Goal: Communication & Community: Share content

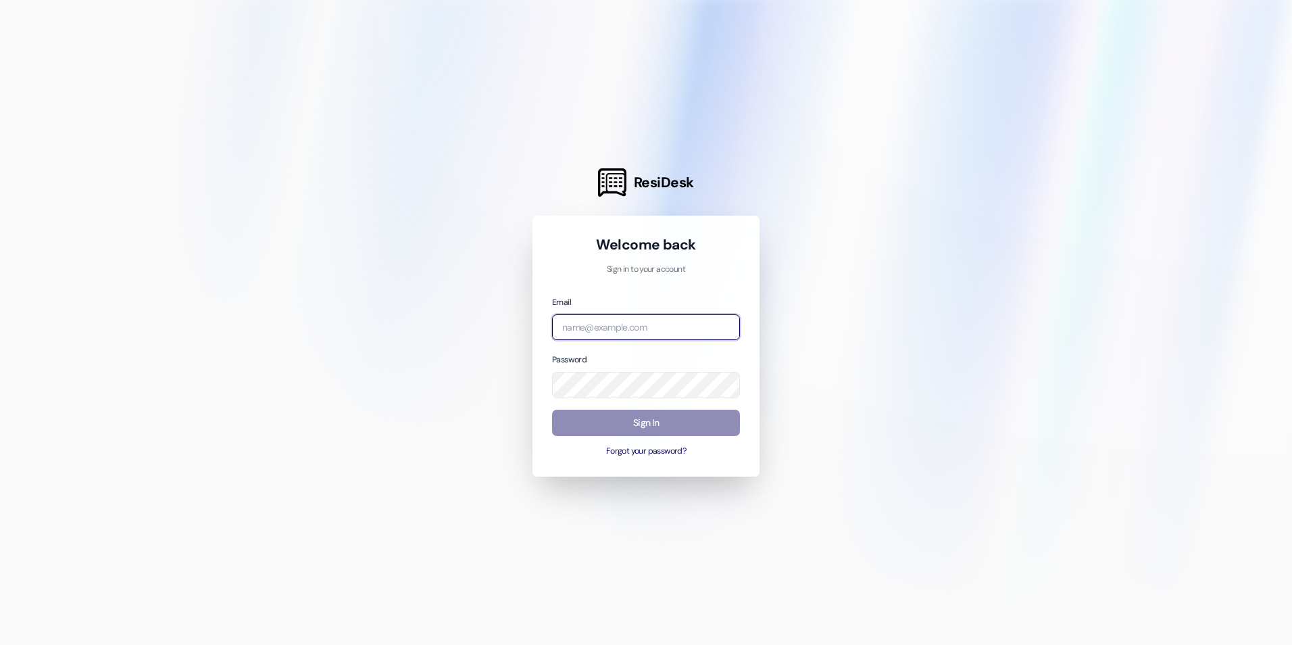
type input "[EMAIL_ADDRESS][DOMAIN_NAME]"
click at [629, 425] on button "Sign In" at bounding box center [646, 423] width 188 height 26
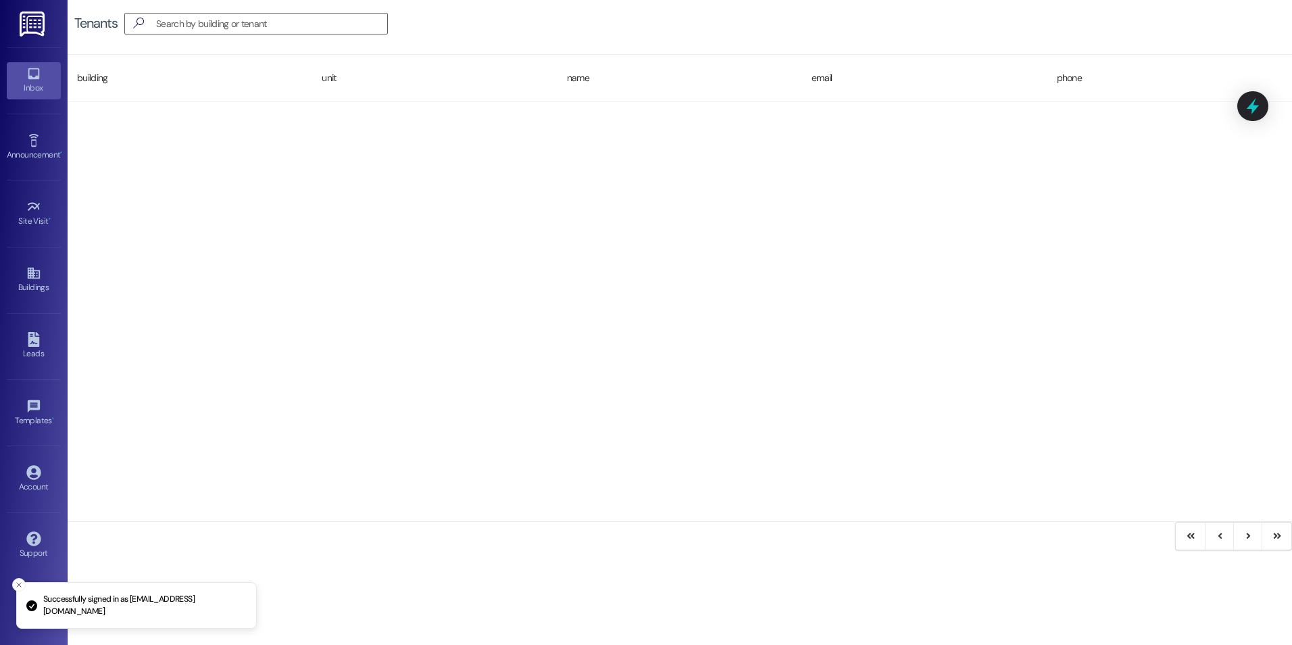
click at [42, 91] on div "Inbox" at bounding box center [34, 88] width 68 height 14
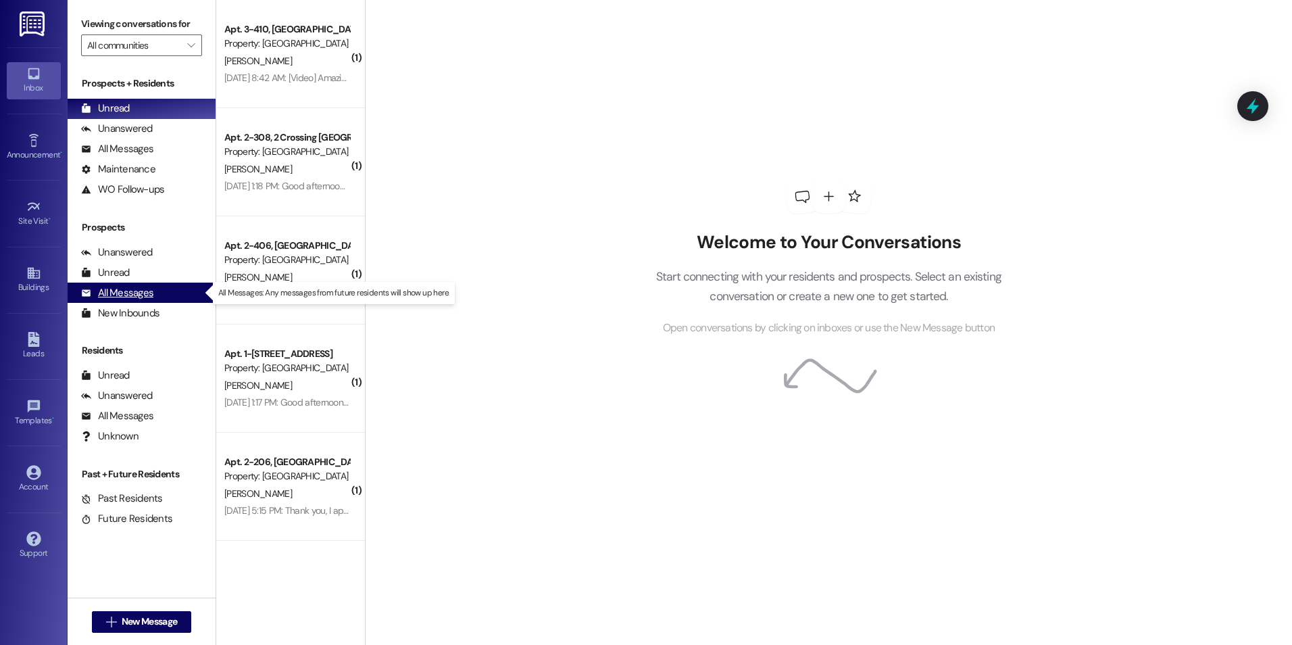
click at [120, 293] on div "All Messages" at bounding box center [117, 293] width 72 height 14
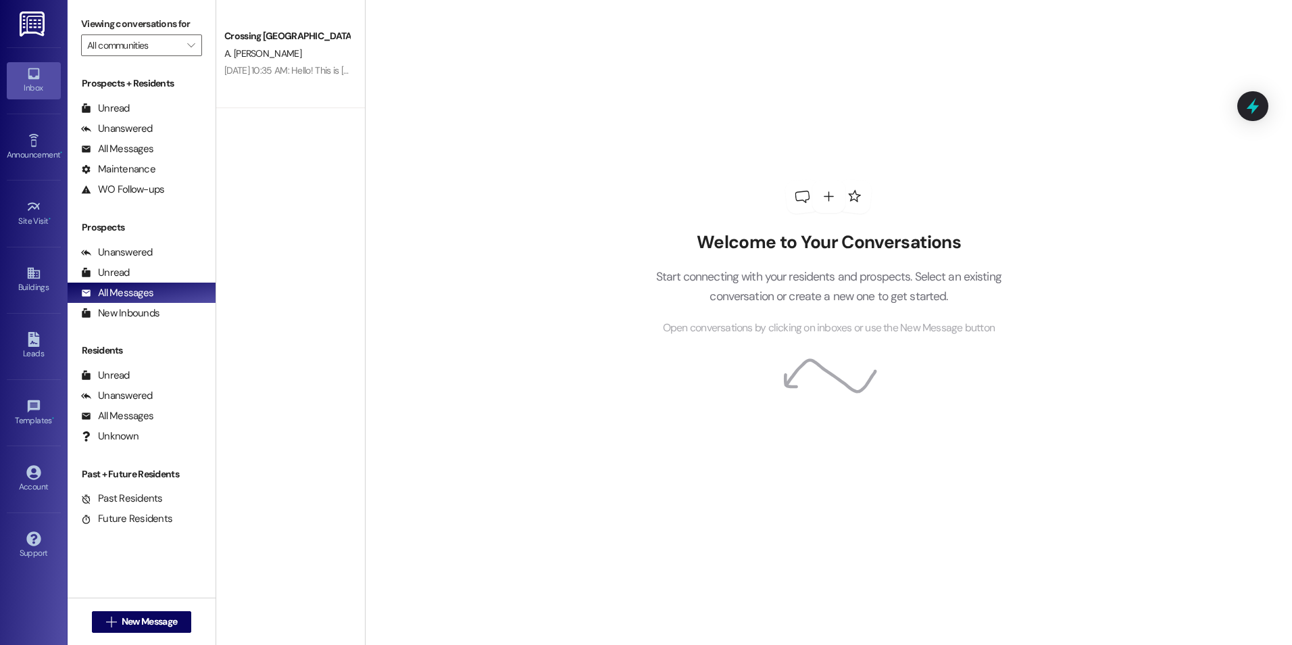
click at [49, 111] on div "Inbox Go to Inbox" at bounding box center [34, 80] width 54 height 66
click at [41, 149] on div "Announcement •" at bounding box center [34, 155] width 68 height 14
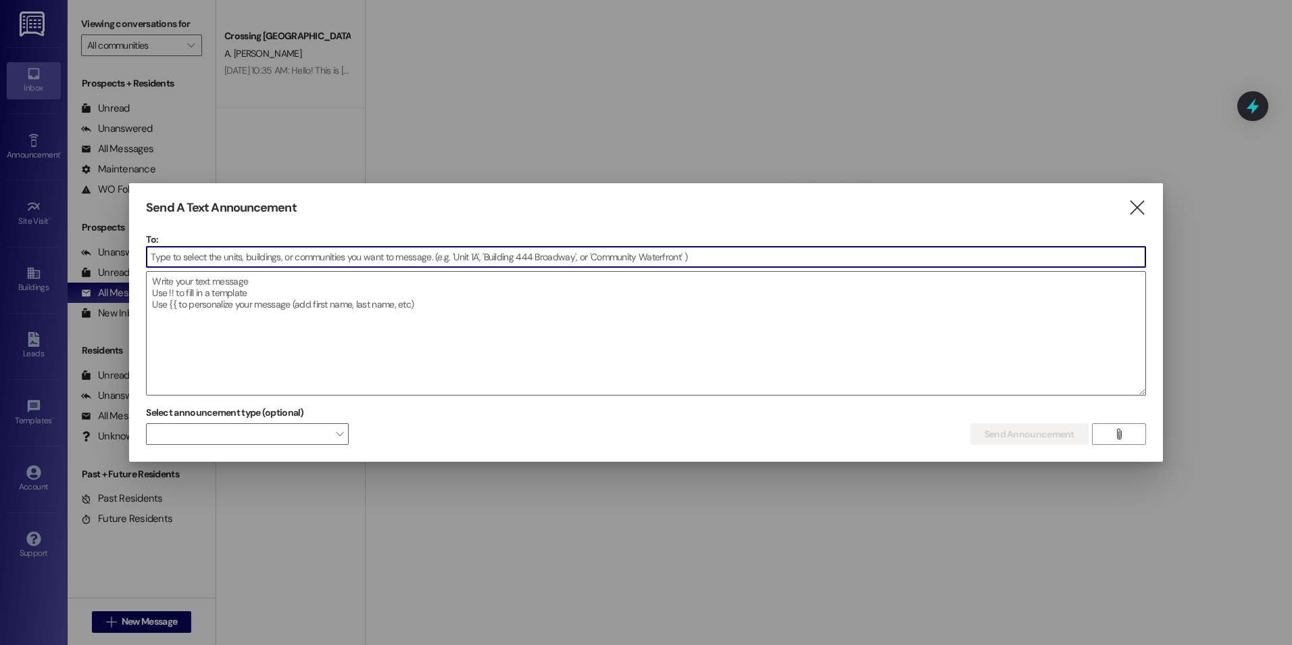
click at [40, 238] on div at bounding box center [646, 322] width 1292 height 645
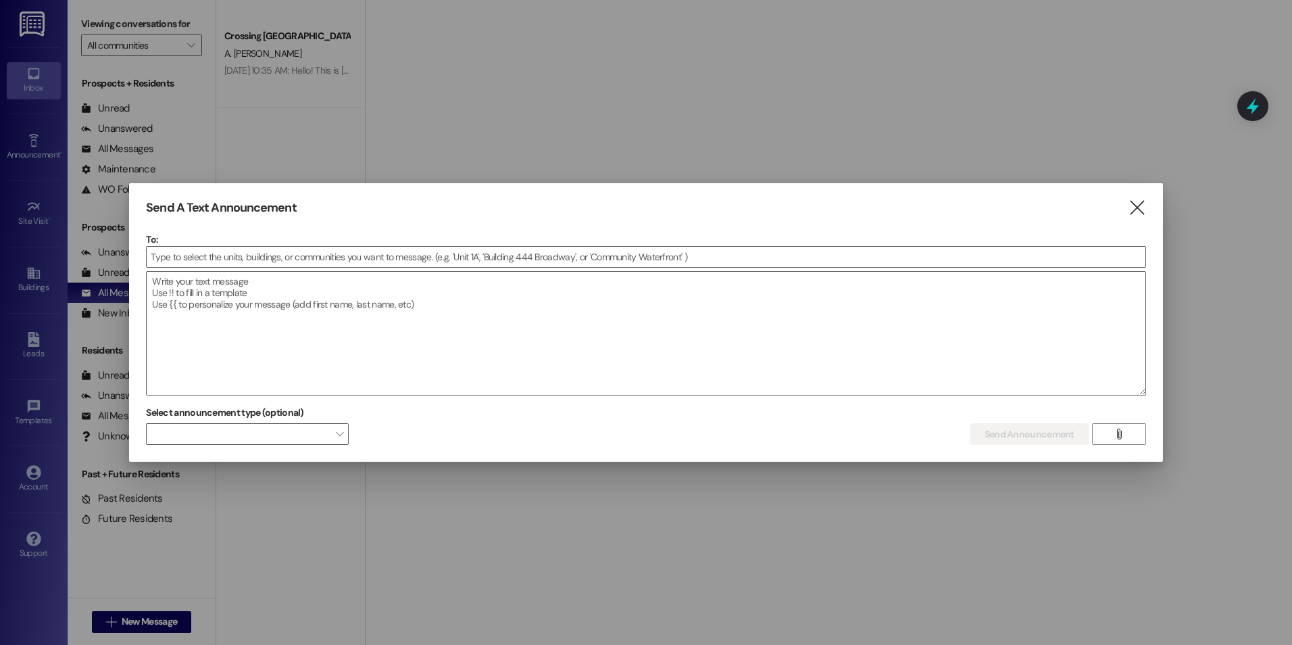
click at [1127, 207] on div "Send A Text Announcement " at bounding box center [646, 208] width 1000 height 16
click at [1131, 212] on icon "" at bounding box center [1137, 208] width 18 height 14
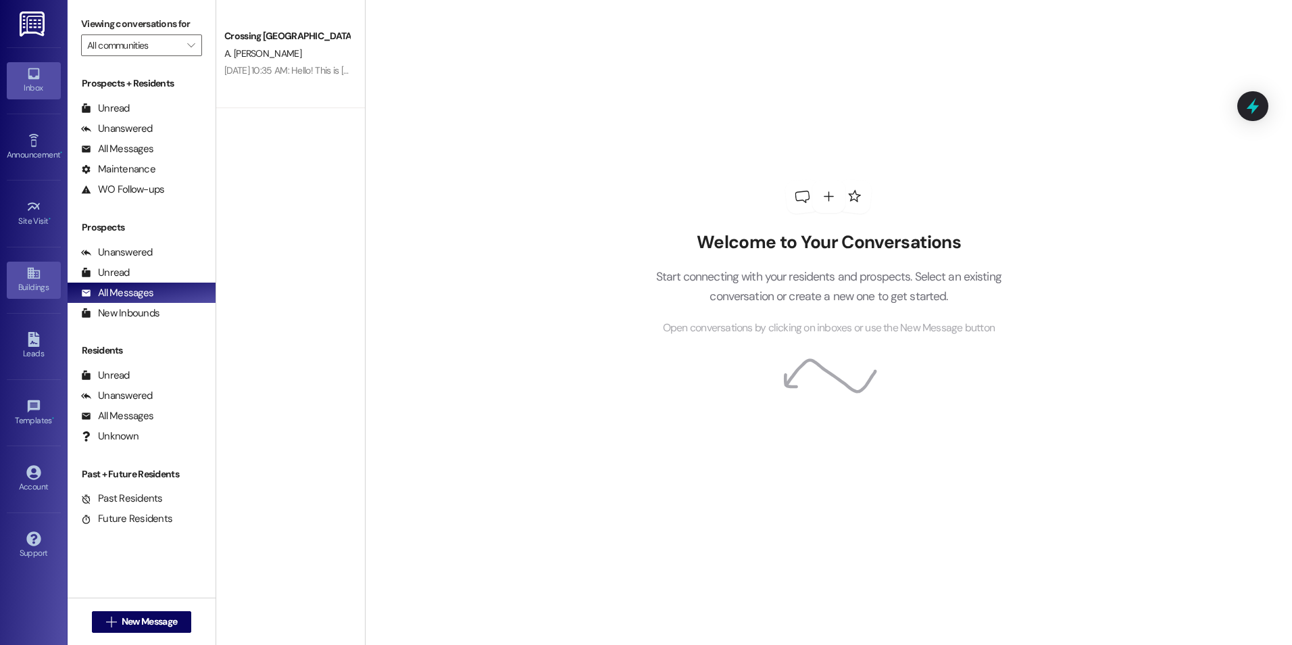
click at [39, 278] on icon at bounding box center [33, 273] width 12 height 11
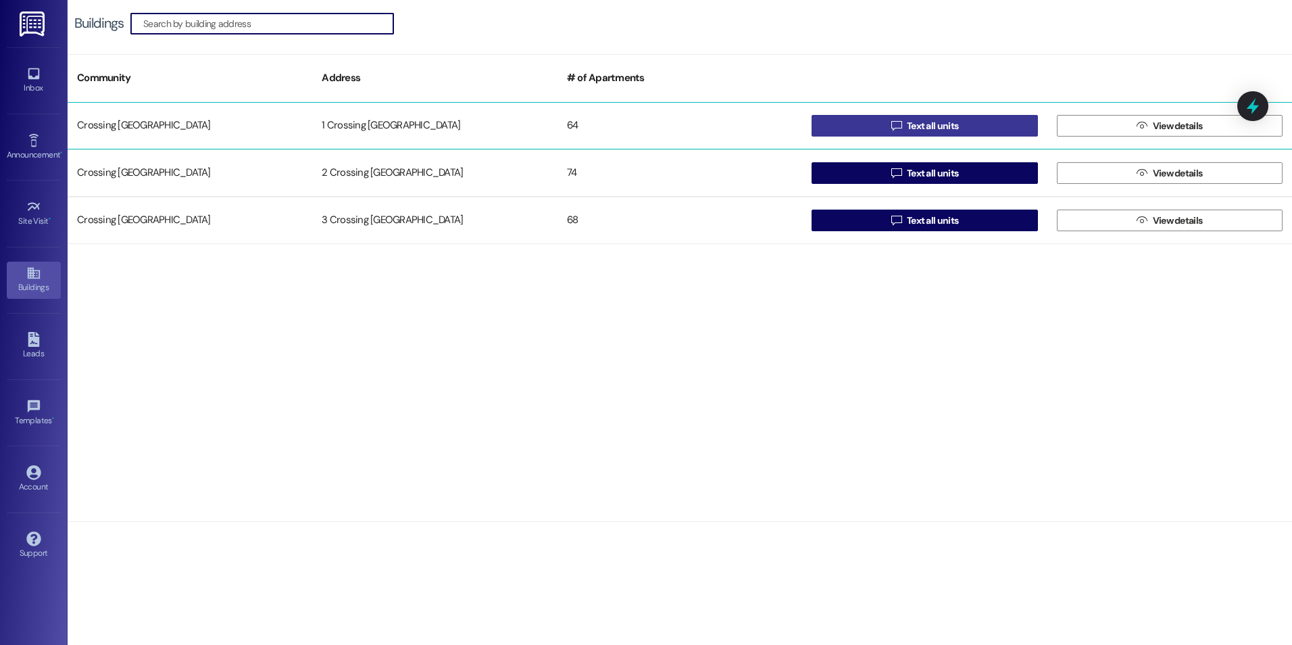
click at [940, 123] on span "Text all units" at bounding box center [932, 126] width 51 height 14
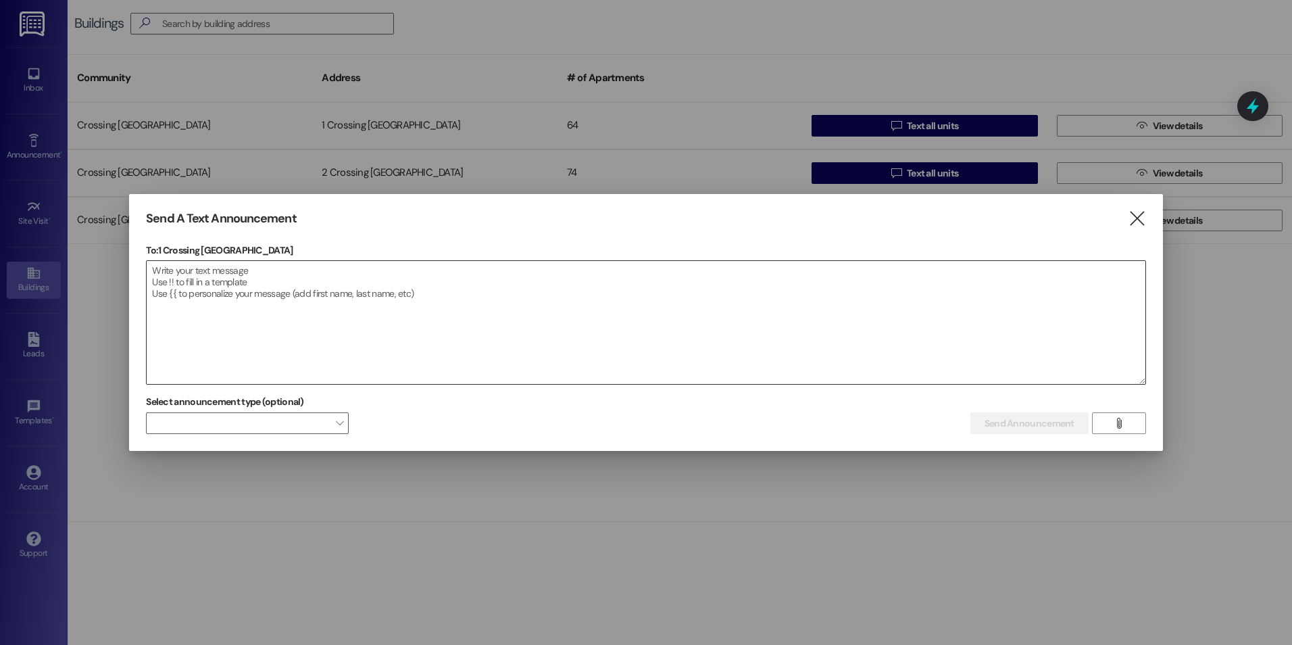
click at [165, 285] on textarea at bounding box center [646, 322] width 999 height 123
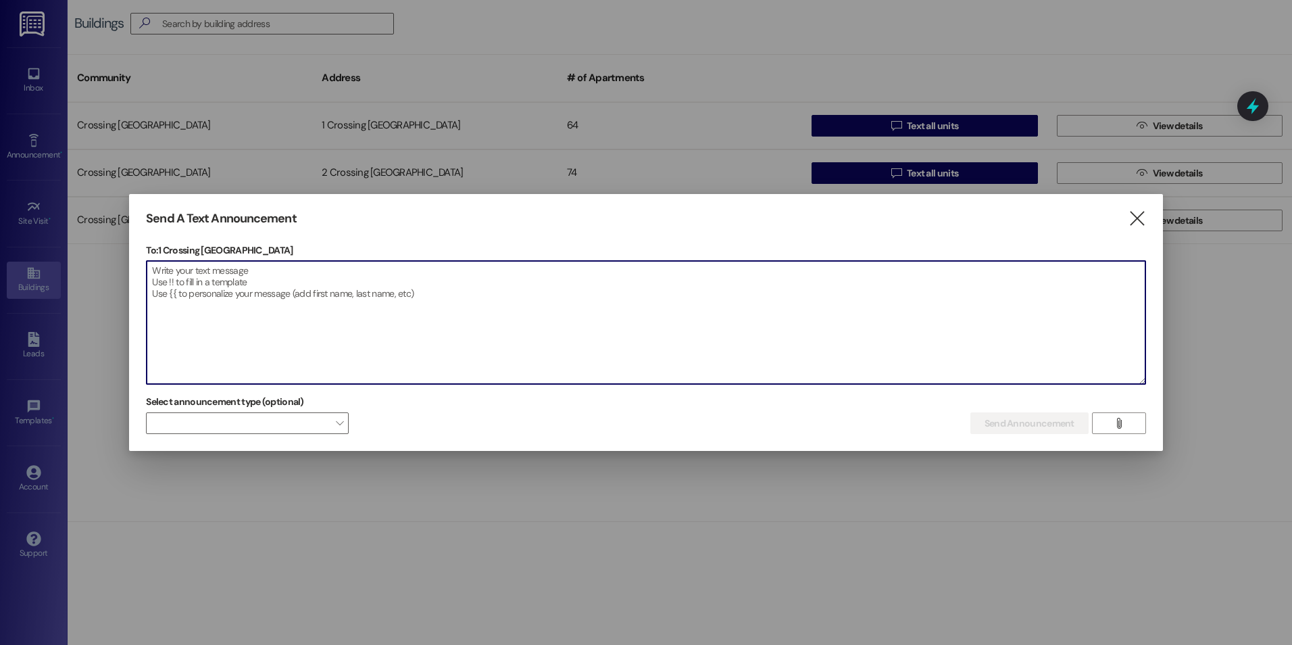
paste textarea "assistance in gathering basic information from our members at [GEOGRAPHIC_DATA]…"
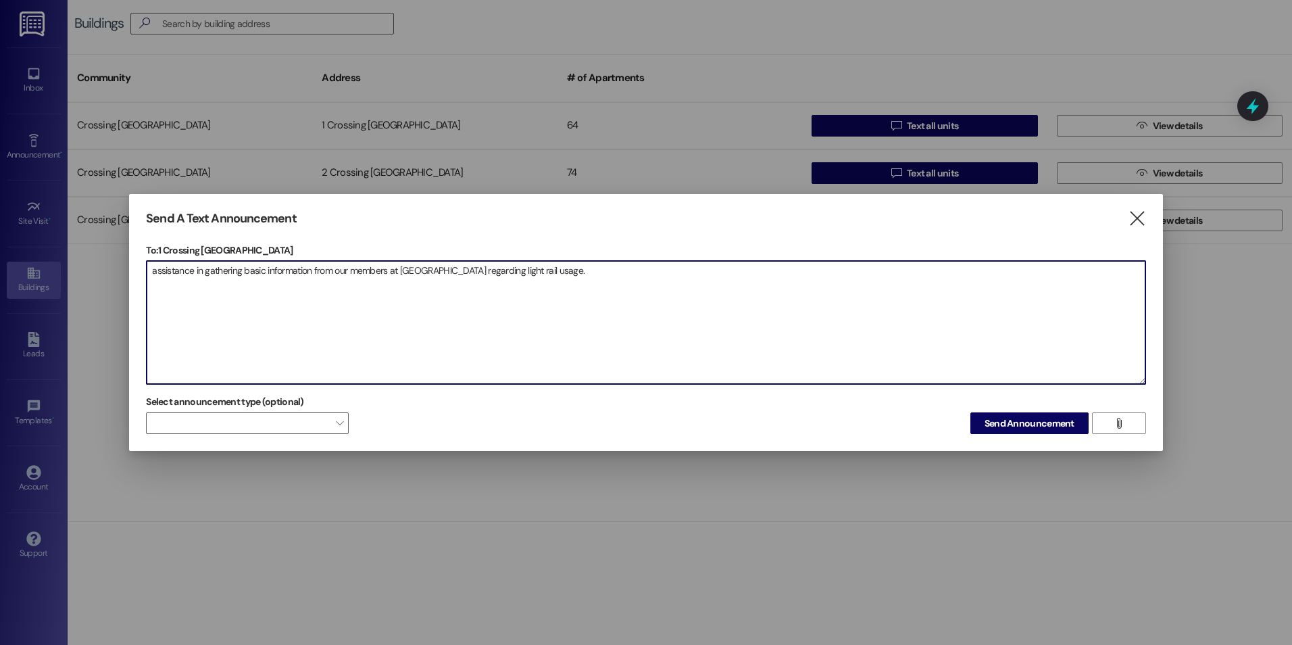
drag, startPoint x: 151, startPoint y: 272, endPoint x: 189, endPoint y: 297, distance: 45.4
click at [152, 272] on textarea "assistance in gathering basic information from our members at [GEOGRAPHIC_DATA]…" at bounding box center [646, 322] width 999 height 123
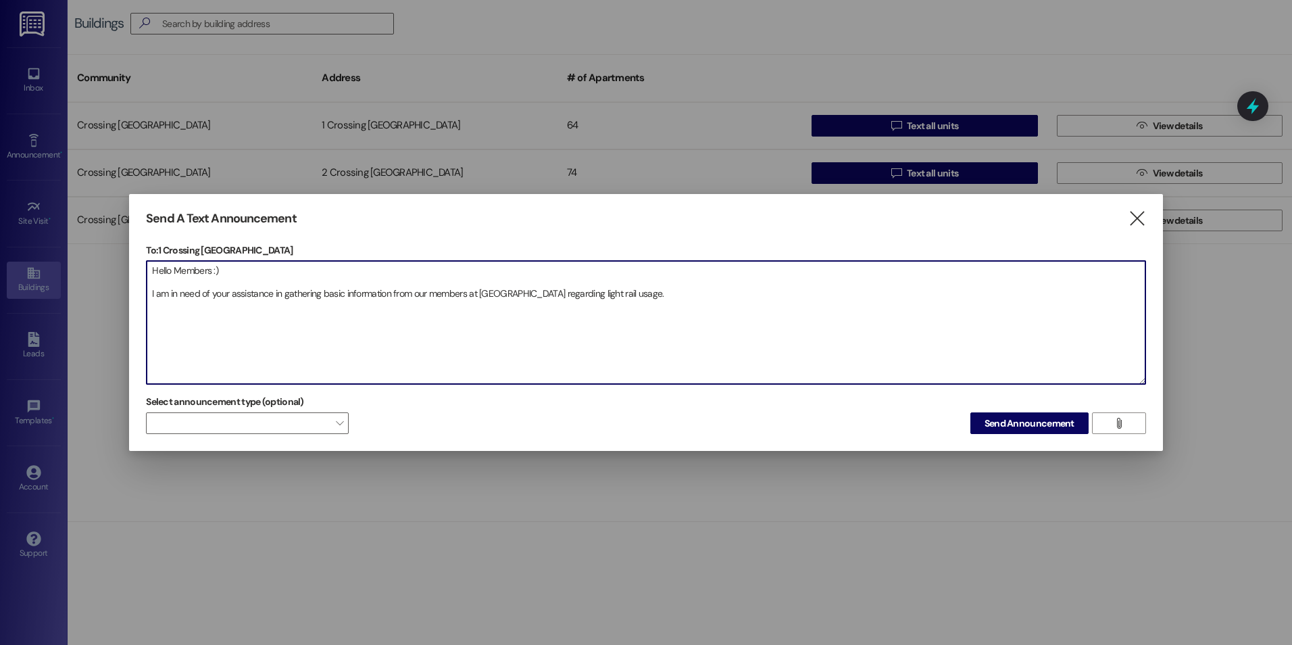
drag, startPoint x: 324, startPoint y: 294, endPoint x: 542, endPoint y: 294, distance: 218.3
click at [542, 294] on textarea "Hello Members :) I am in need of your assistance in gathering basic information…" at bounding box center [646, 322] width 999 height 123
click at [252, 321] on textarea "Hello Members :) I am in need of your assistance in gathering some information …" at bounding box center [646, 322] width 999 height 123
click at [179, 327] on textarea "Hello Members :) I am in need of your assistance in gathering some information …" at bounding box center [646, 322] width 999 height 123
paste textarea "[URL][DOMAIN_NAME][DOMAIN_NAME][EMAIL_ADDRESS][DOMAIN_NAME]"
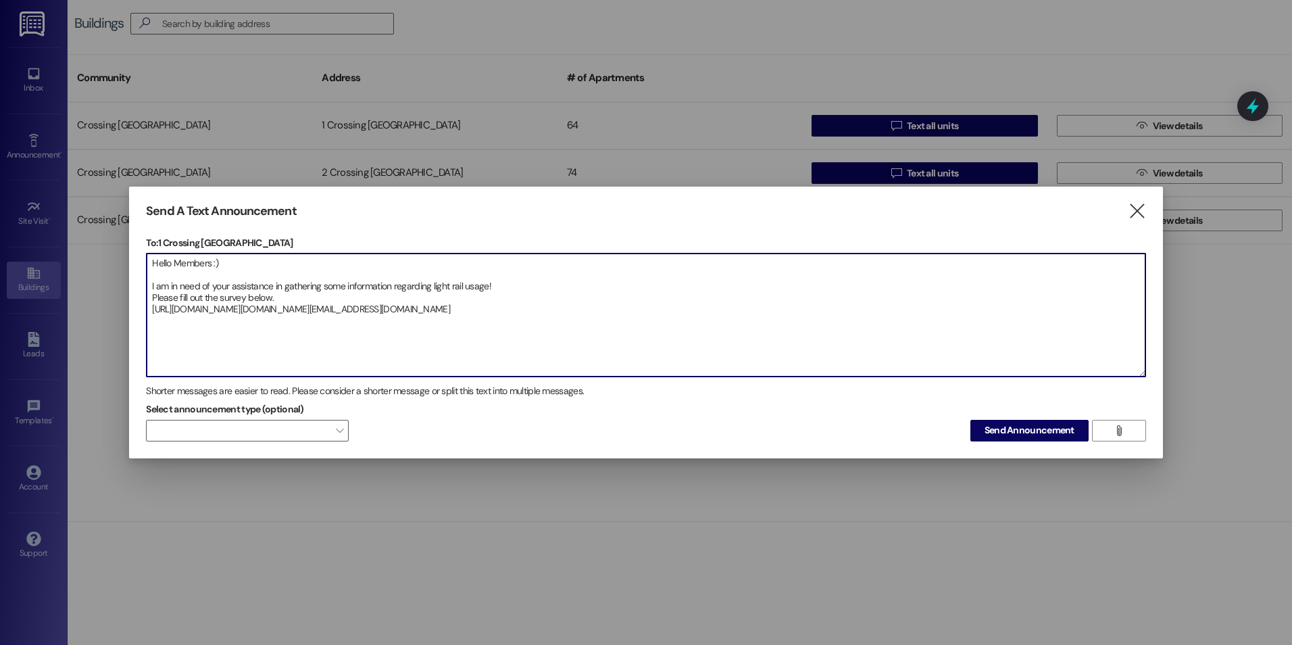
click at [266, 330] on textarea "Hello Members :) I am in need of your assistance in gathering some information …" at bounding box center [646, 314] width 999 height 123
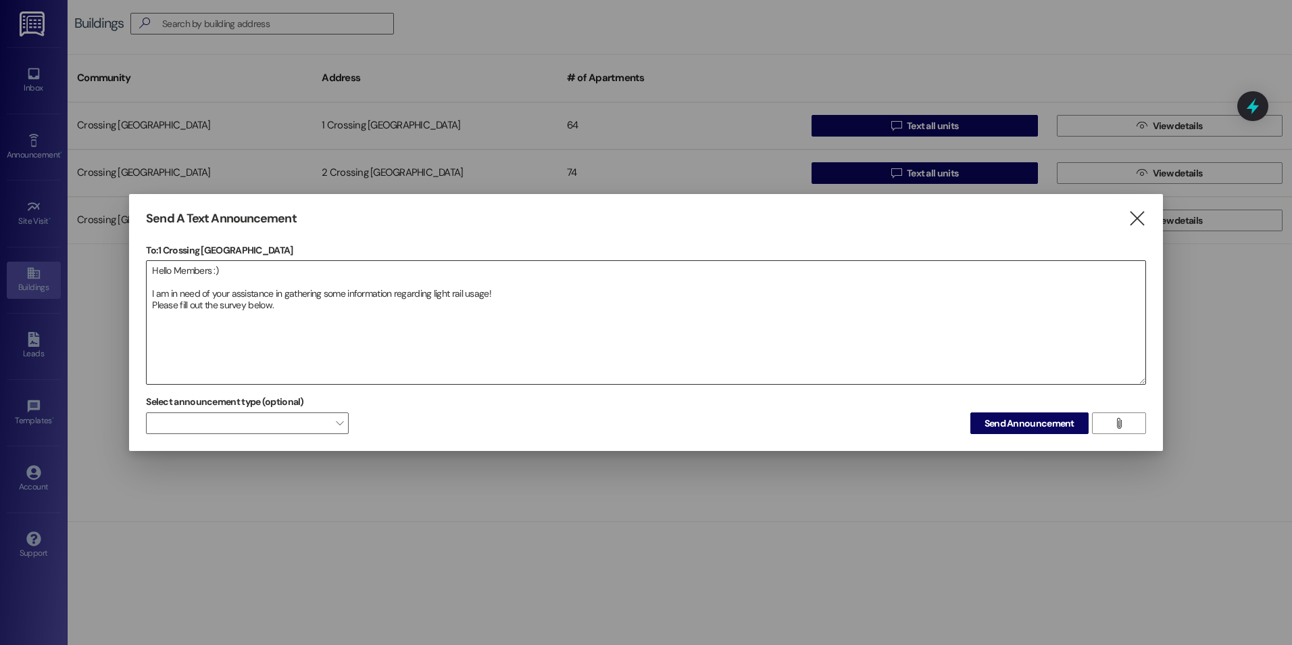
click at [235, 321] on textarea "Hello Members :) I am in need of your assistance in gathering some information …" at bounding box center [646, 322] width 999 height 123
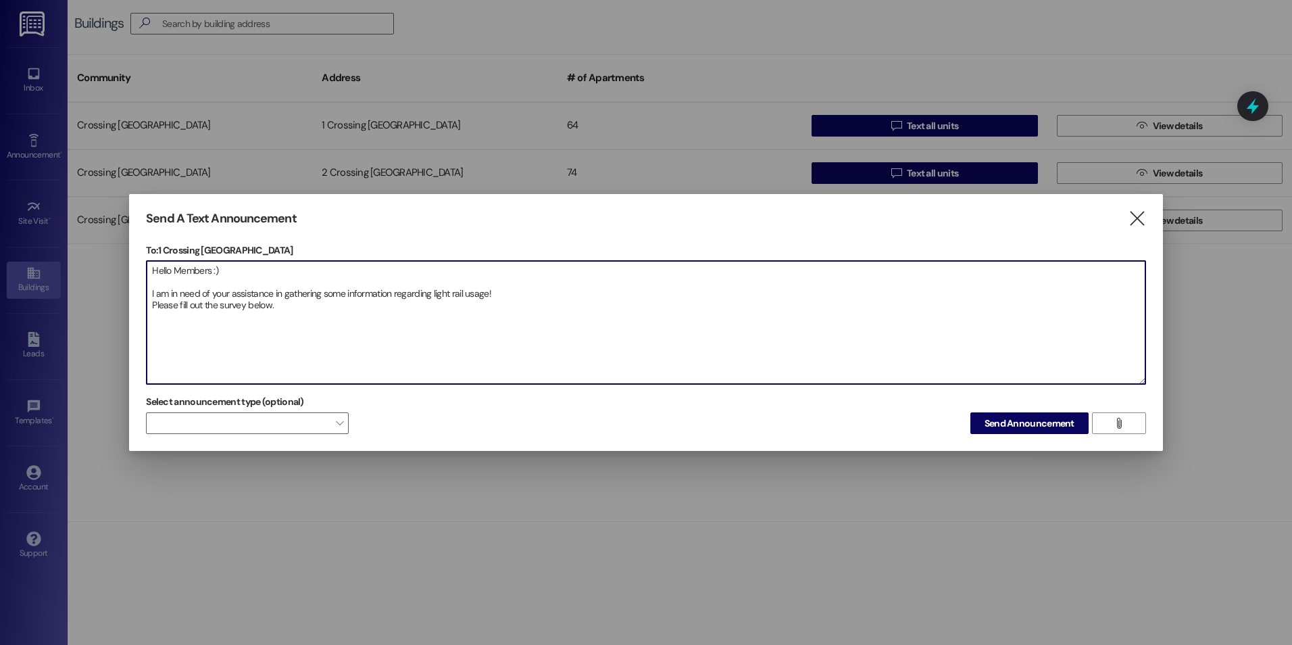
paste textarea "[URL][DOMAIN_NAME]"
click at [310, 306] on textarea "Hello Members :) I am in need of your assistance in gathering some information …" at bounding box center [646, 322] width 999 height 123
click at [253, 320] on textarea "Hello Members :) I am in need of your assistance in gathering some information …" at bounding box center [646, 322] width 999 height 123
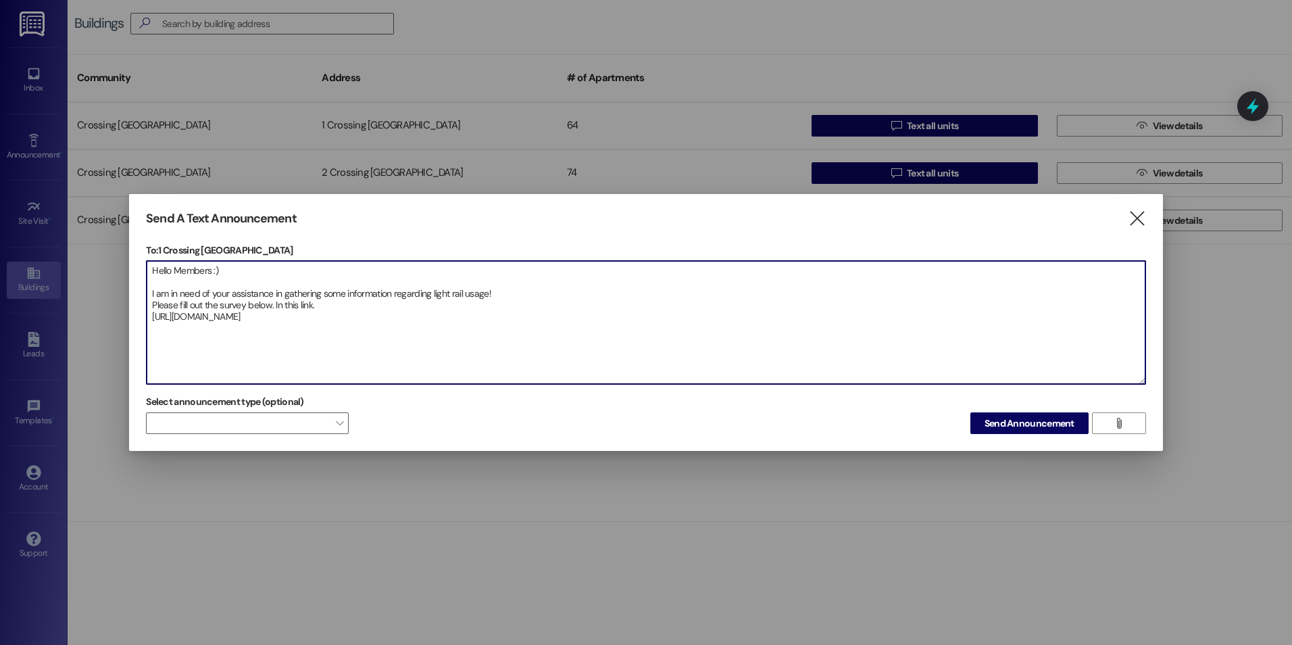
click at [905, 320] on textarea "Hello Members :) I am in need of your assistance in gathering some information …" at bounding box center [646, 322] width 999 height 123
drag, startPoint x: 884, startPoint y: 328, endPoint x: 153, endPoint y: 272, distance: 732.9
click at [153, 272] on textarea "Hello Members :) I am in need of your assistance in gathering some information …" at bounding box center [646, 322] width 999 height 123
type textarea "Hello Members :) I am in need of your assistance in gathering some information …"
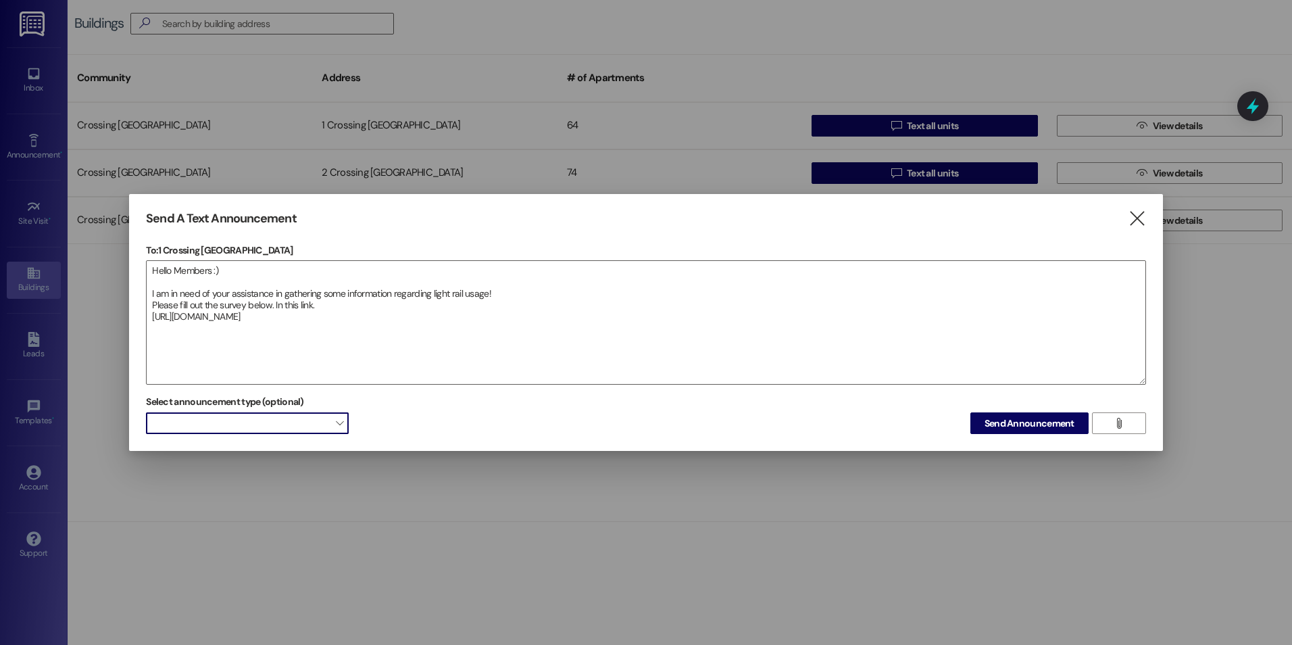
click at [261, 424] on span at bounding box center [247, 423] width 203 height 22
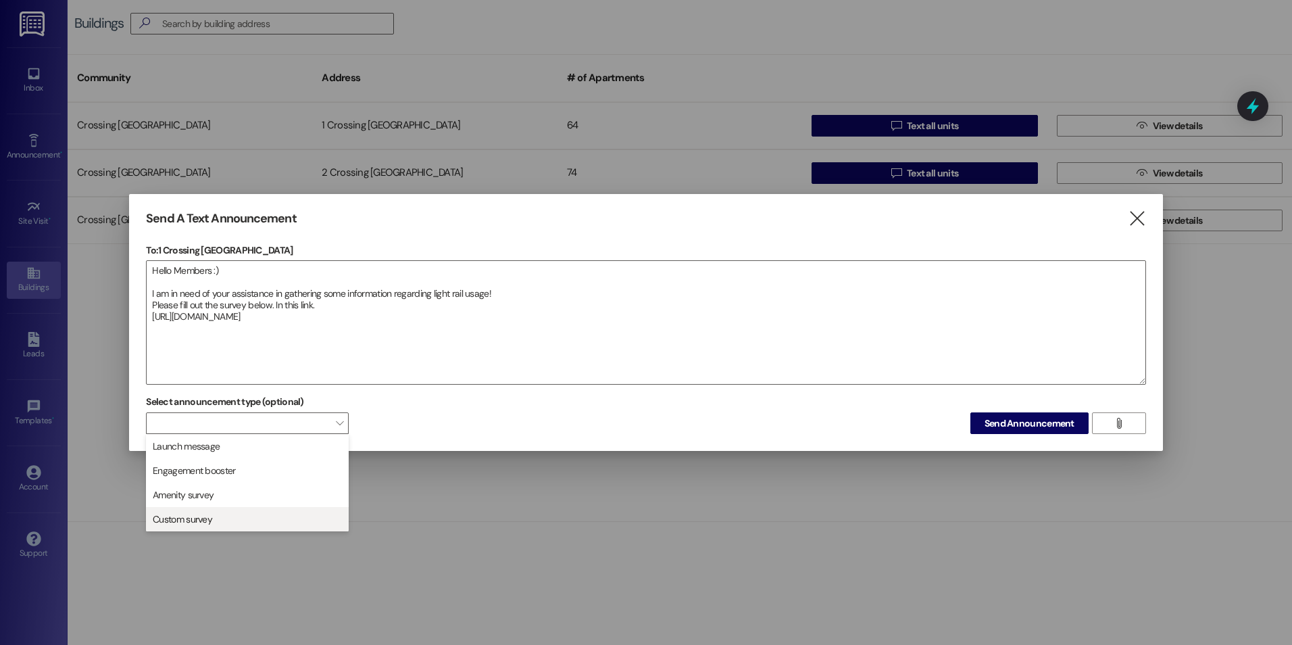
click at [221, 518] on span "Custom survey" at bounding box center [247, 519] width 191 height 15
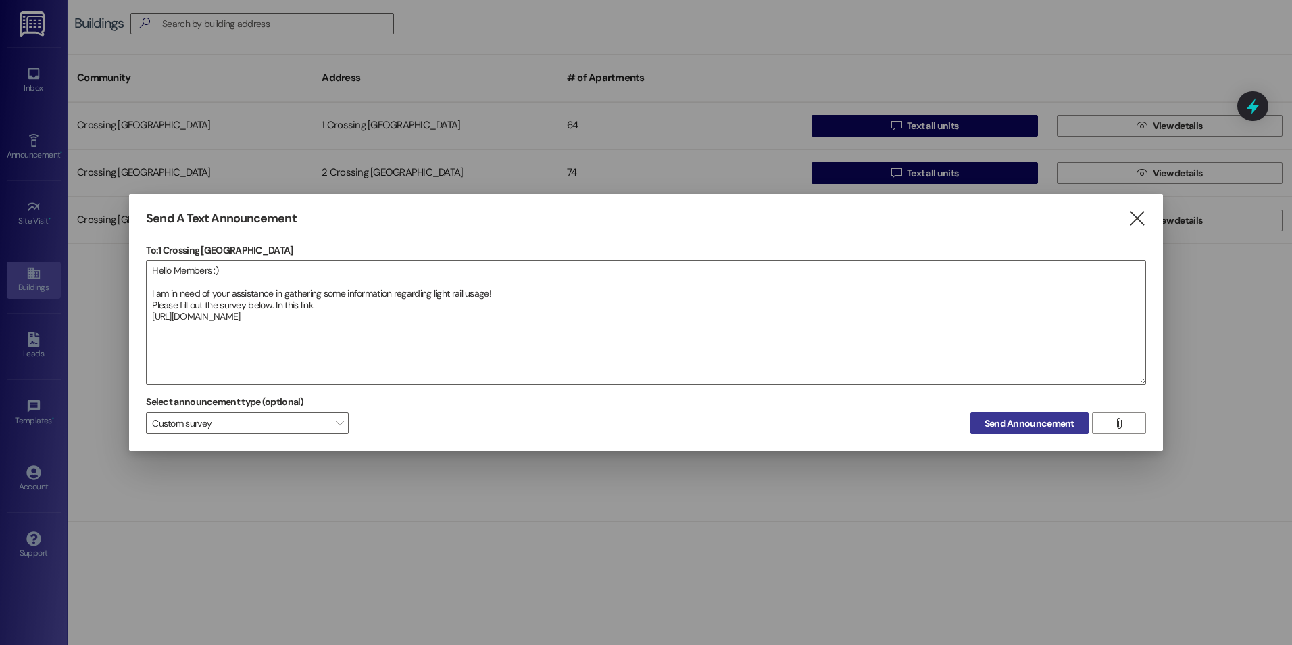
click at [998, 422] on span "Send Announcement" at bounding box center [1030, 423] width 90 height 14
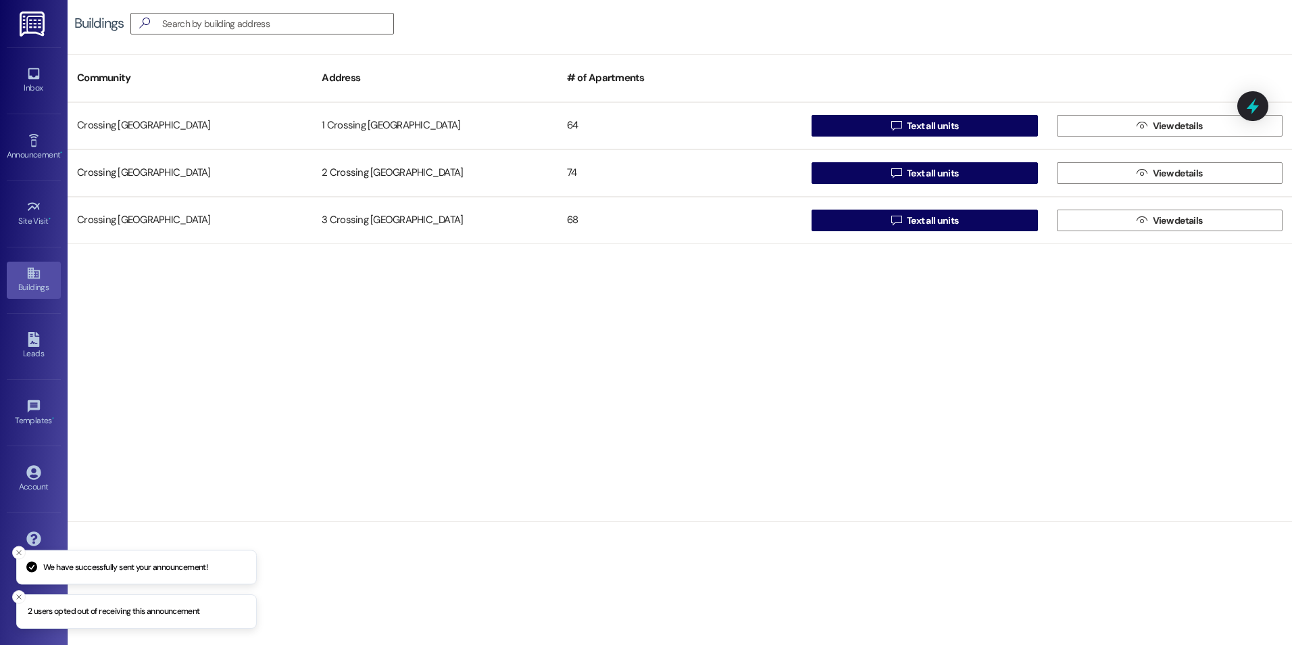
click at [933, 170] on span "Text all units" at bounding box center [932, 173] width 51 height 14
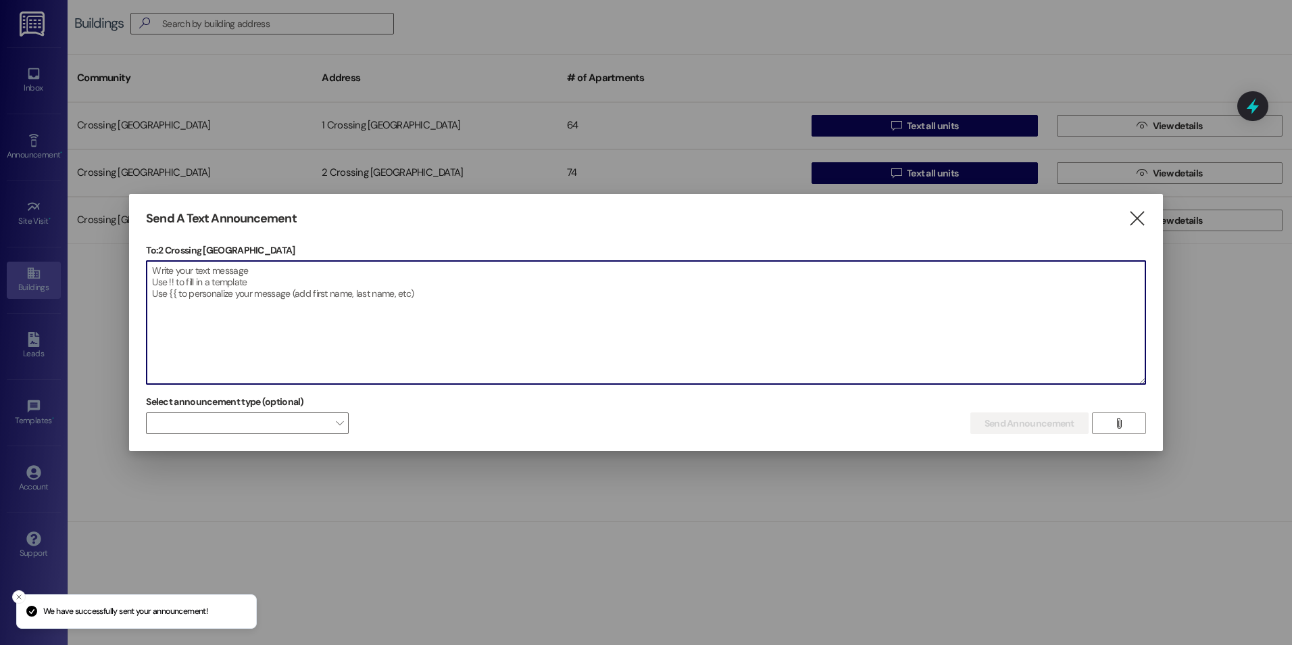
paste textarea "Hello Members :) I am in need of your assistance in gathering some information …"
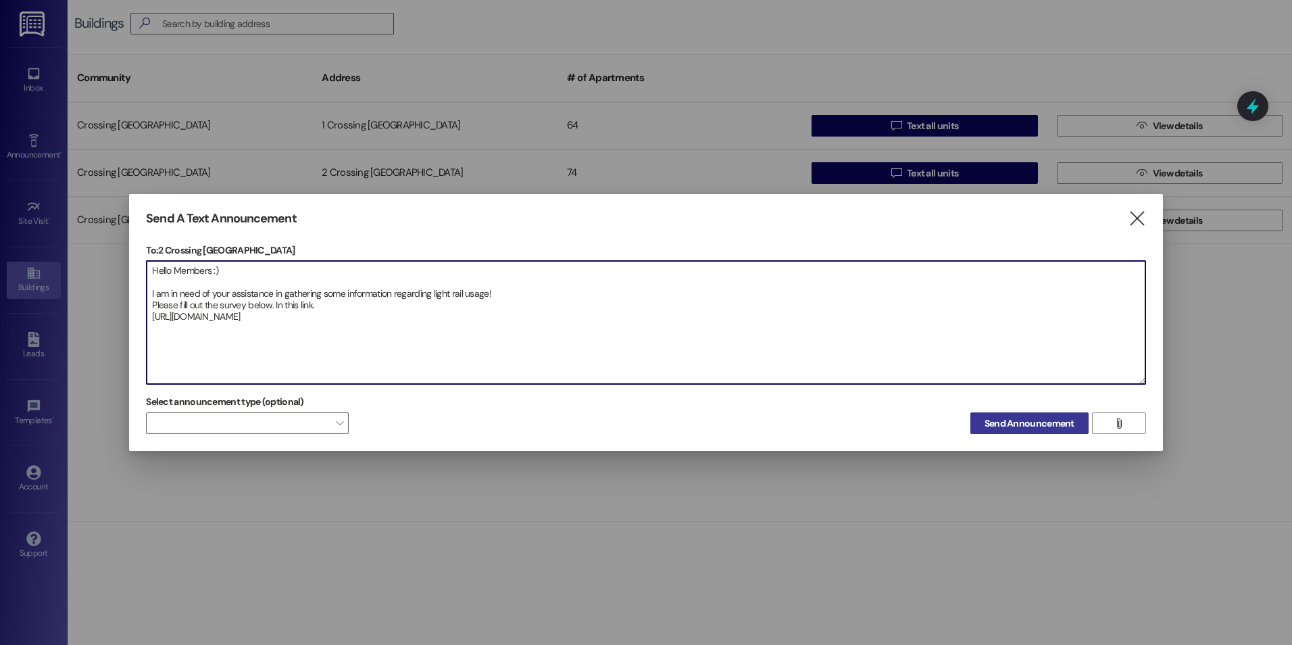
type textarea "Hello Members :) I am in need of your assistance in gathering some information …"
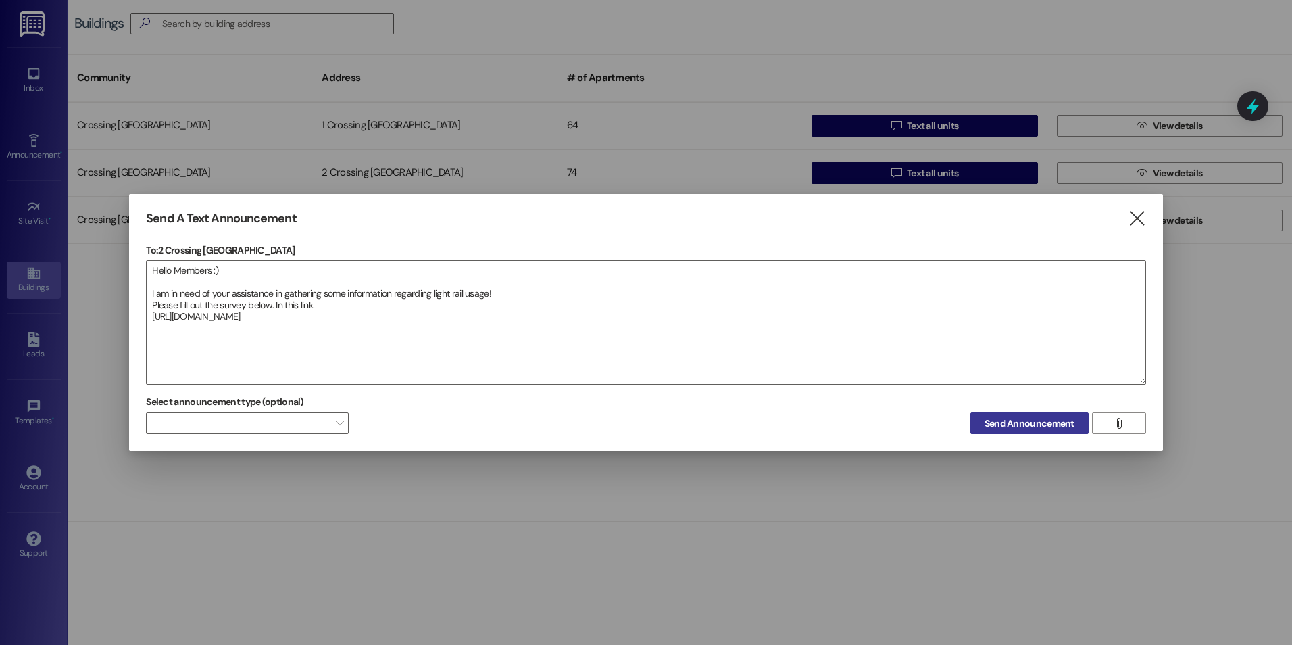
click at [1019, 426] on span "Send Announcement" at bounding box center [1030, 423] width 90 height 14
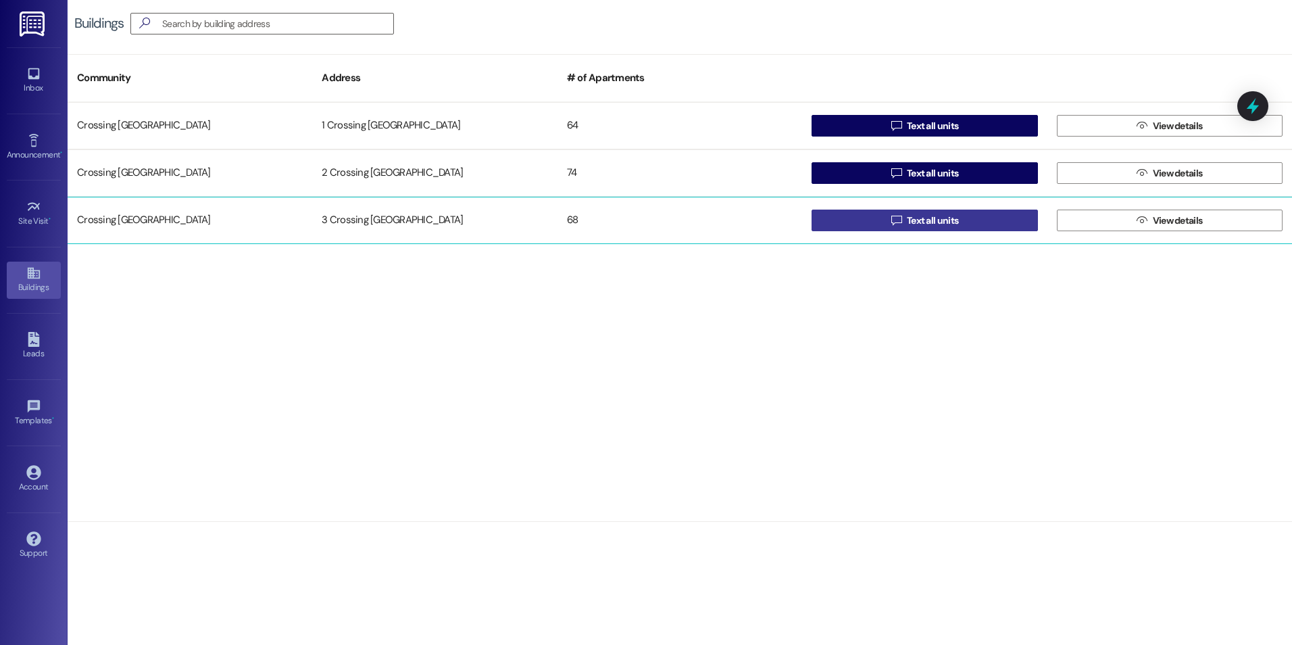
click at [836, 222] on button " Text all units" at bounding box center [925, 221] width 226 height 22
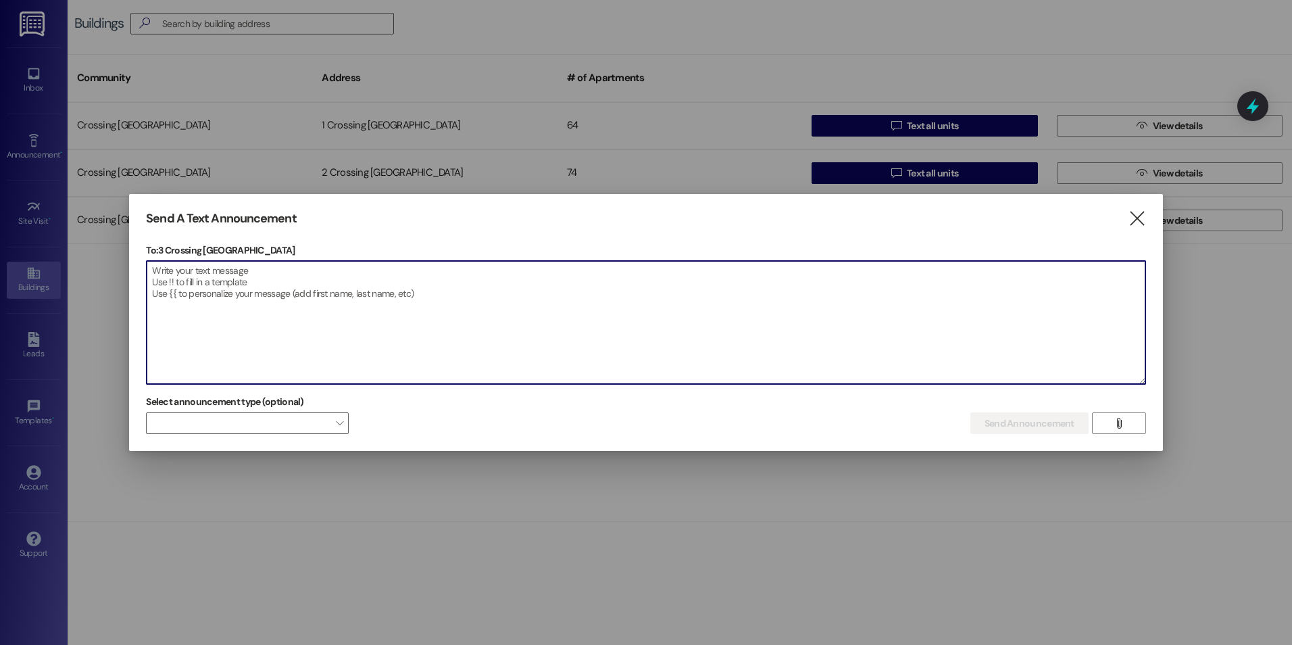
paste textarea "Hello Members :) I am in need of your assistance in gathering some information …"
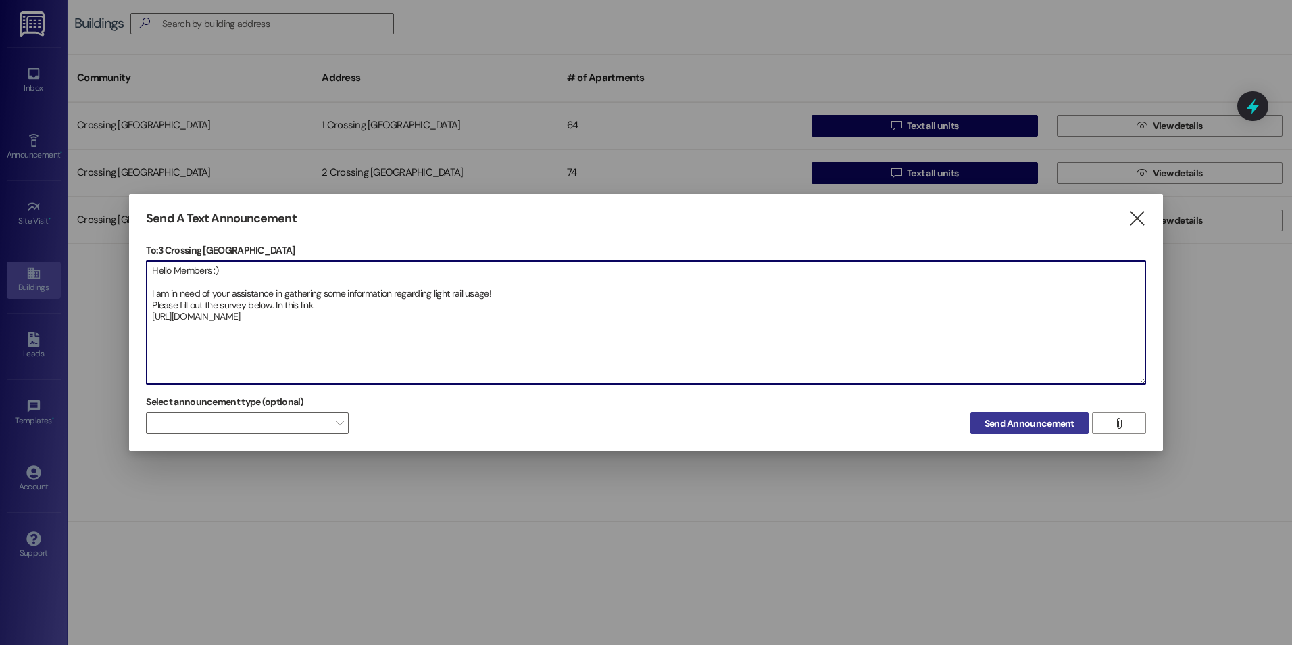
type textarea "Hello Members :) I am in need of your assistance in gathering some information …"
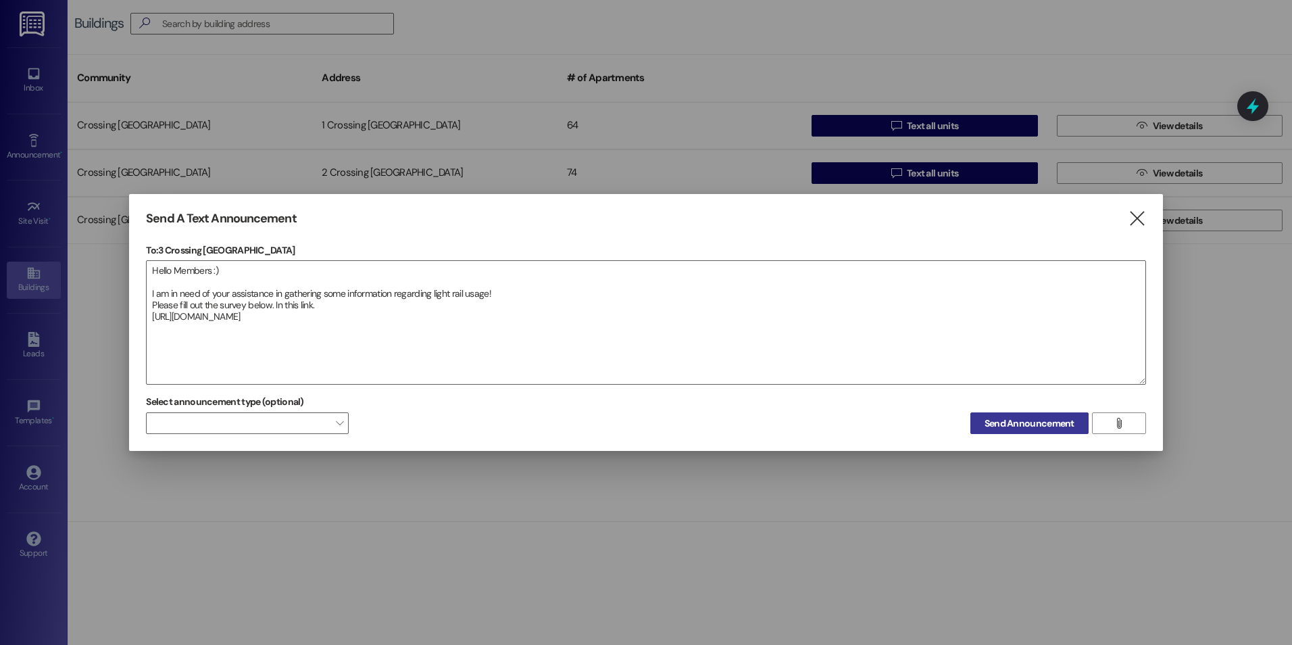
click at [984, 427] on span "Send Announcement" at bounding box center [1029, 423] width 95 height 14
